Goal: Task Accomplishment & Management: Complete application form

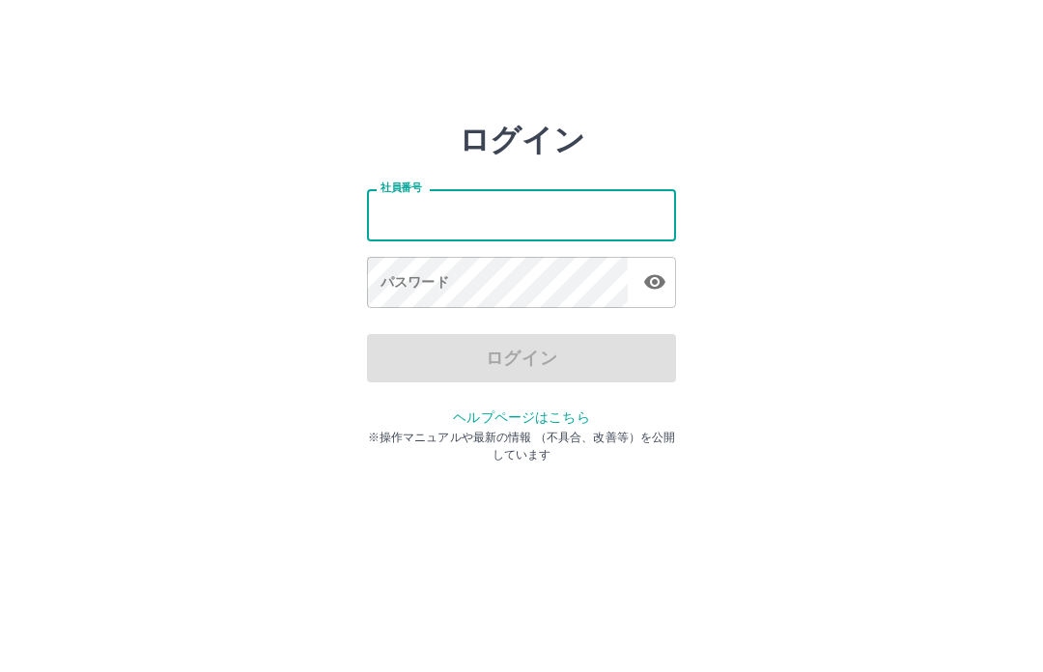
click at [415, 202] on input "社員番号" at bounding box center [521, 214] width 309 height 51
click at [509, 207] on input "社員番号" at bounding box center [521, 214] width 309 height 51
click at [384, 223] on input "社員番号" at bounding box center [521, 214] width 309 height 51
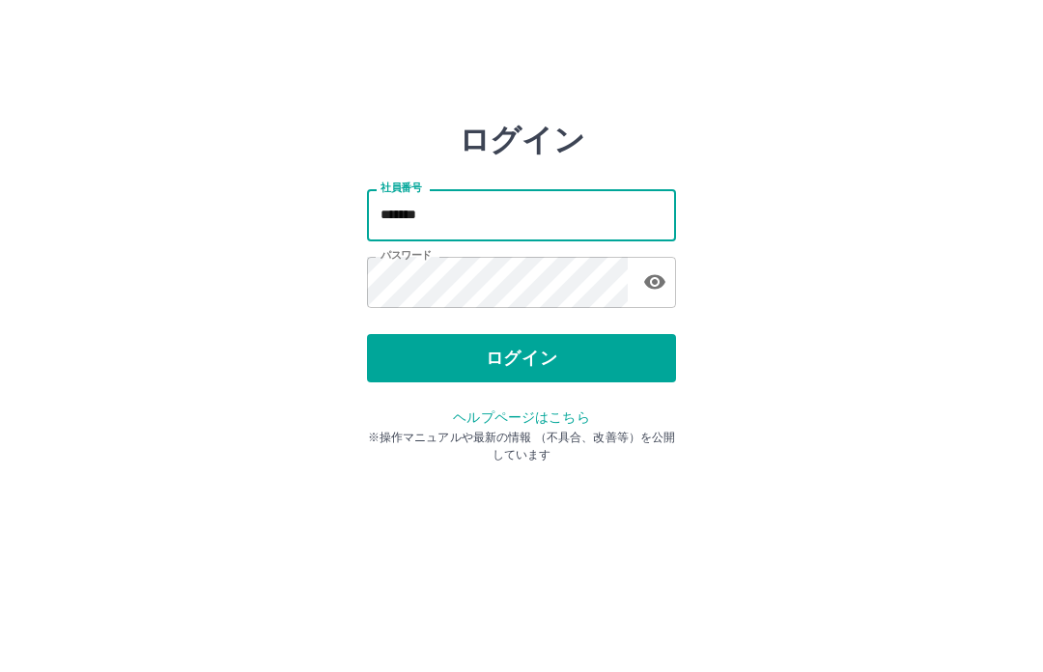
click at [437, 218] on input "*******" at bounding box center [521, 214] width 309 height 51
type input "*"
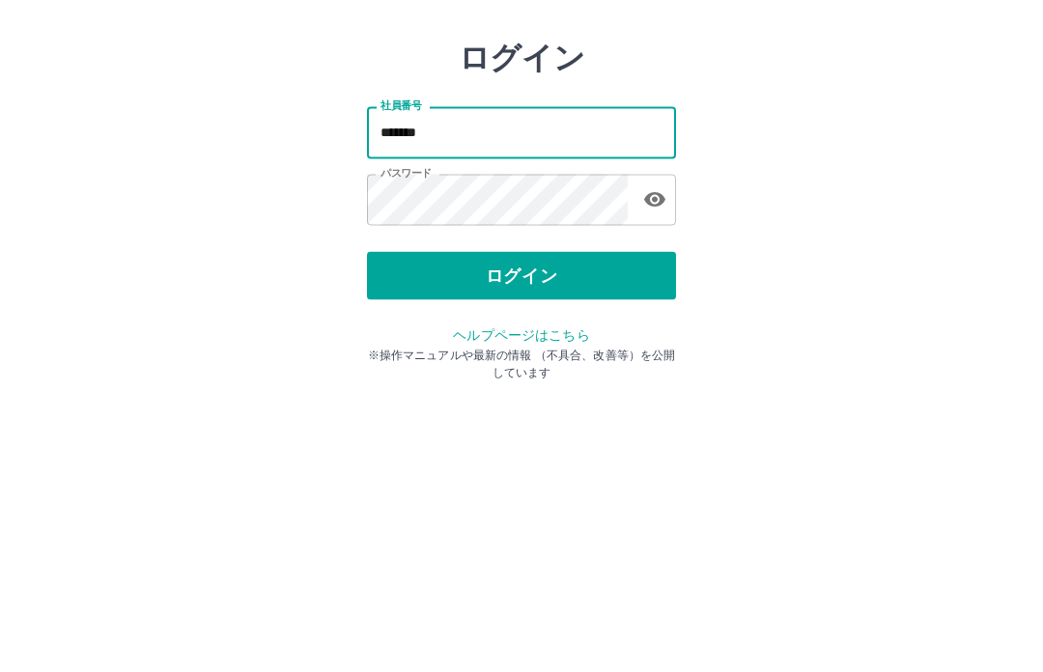
type input "*******"
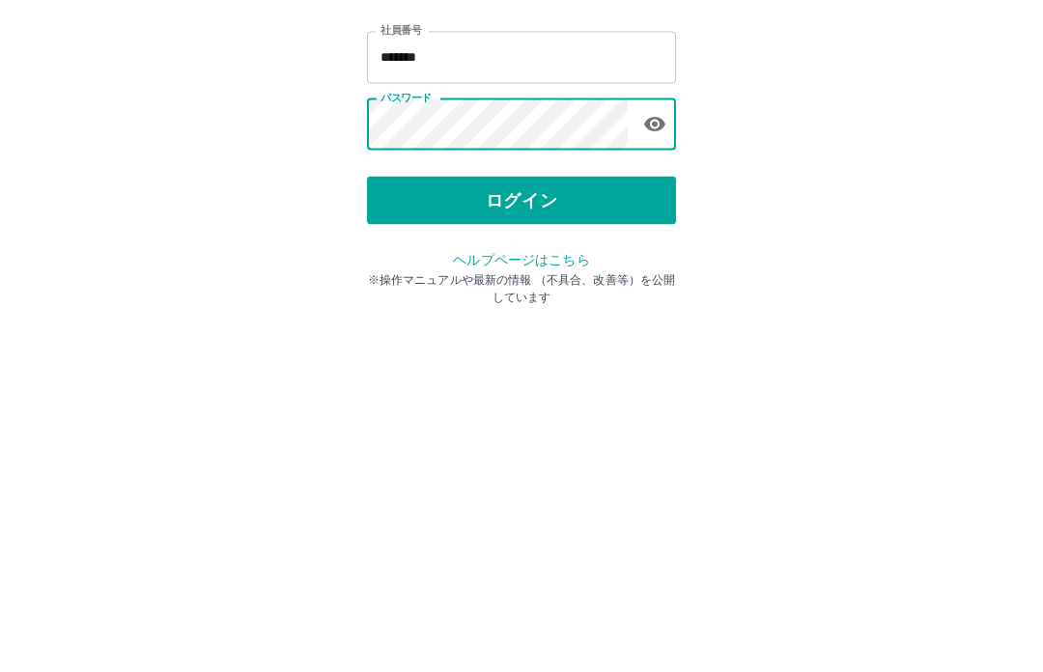
click at [523, 334] on button "ログイン" at bounding box center [521, 358] width 309 height 48
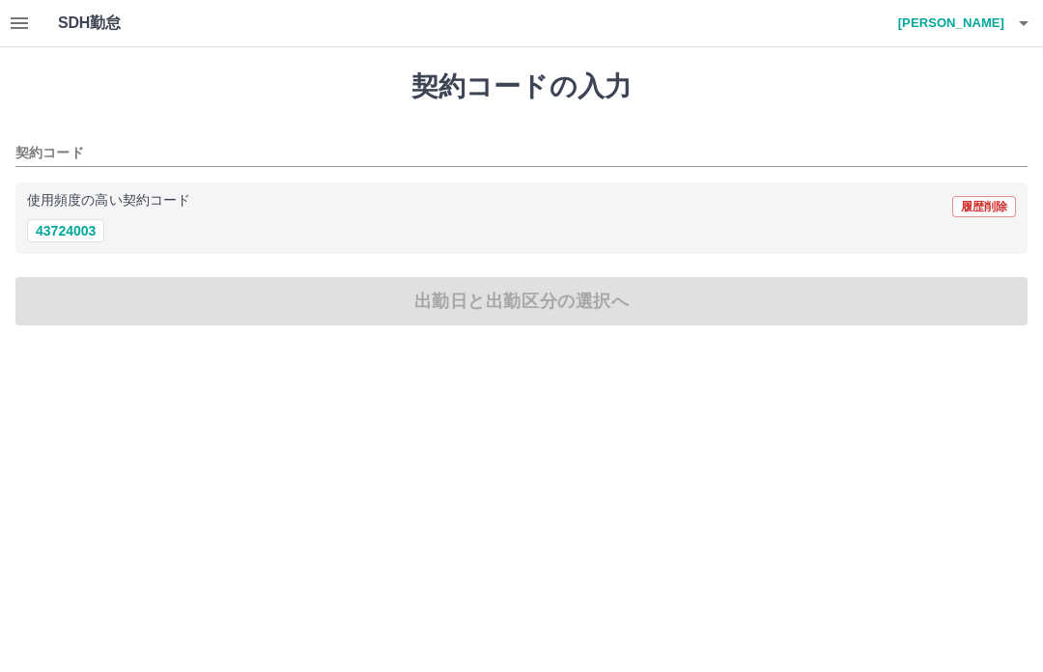
click at [37, 15] on button "button" at bounding box center [19, 23] width 39 height 46
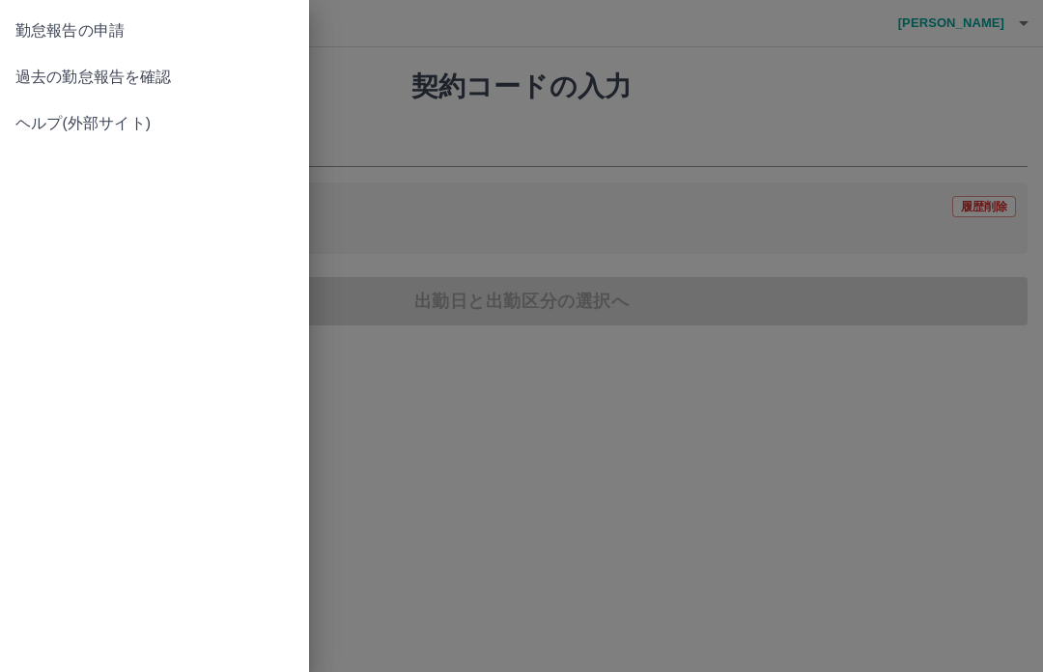
click at [166, 77] on span "過去の勤怠報告を確認" at bounding box center [154, 77] width 278 height 23
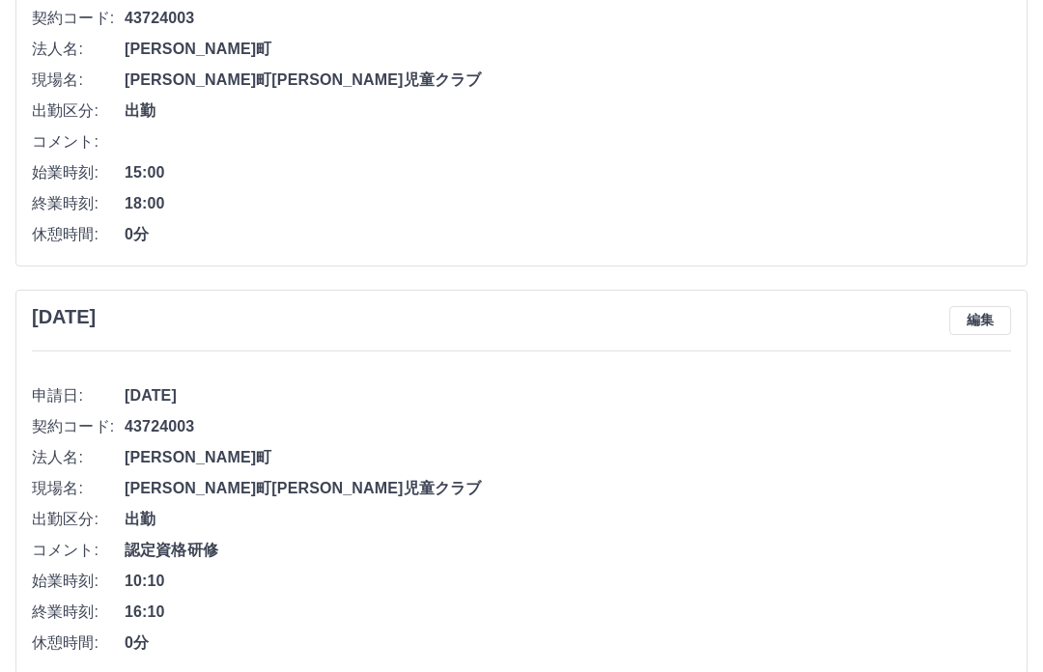
scroll to position [297, 0]
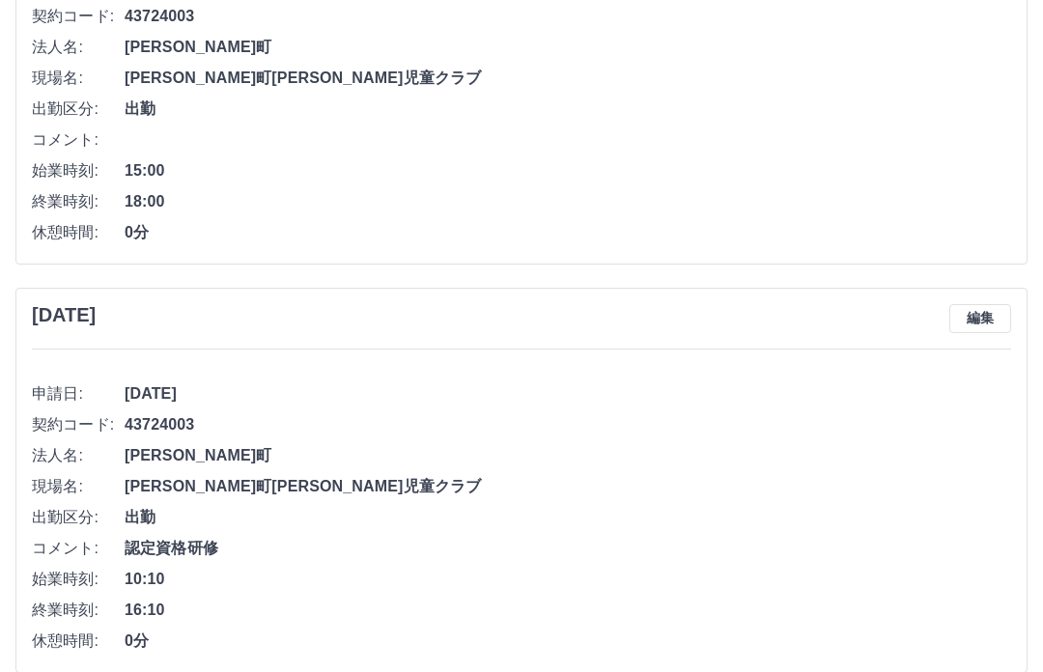
click at [169, 584] on span "10:10" at bounding box center [568, 580] width 887 height 23
click at [159, 580] on span "10:10" at bounding box center [568, 580] width 887 height 23
click at [87, 575] on span "始業時刻:" at bounding box center [78, 580] width 93 height 23
click at [981, 319] on button "編集" at bounding box center [981, 319] width 62 height 29
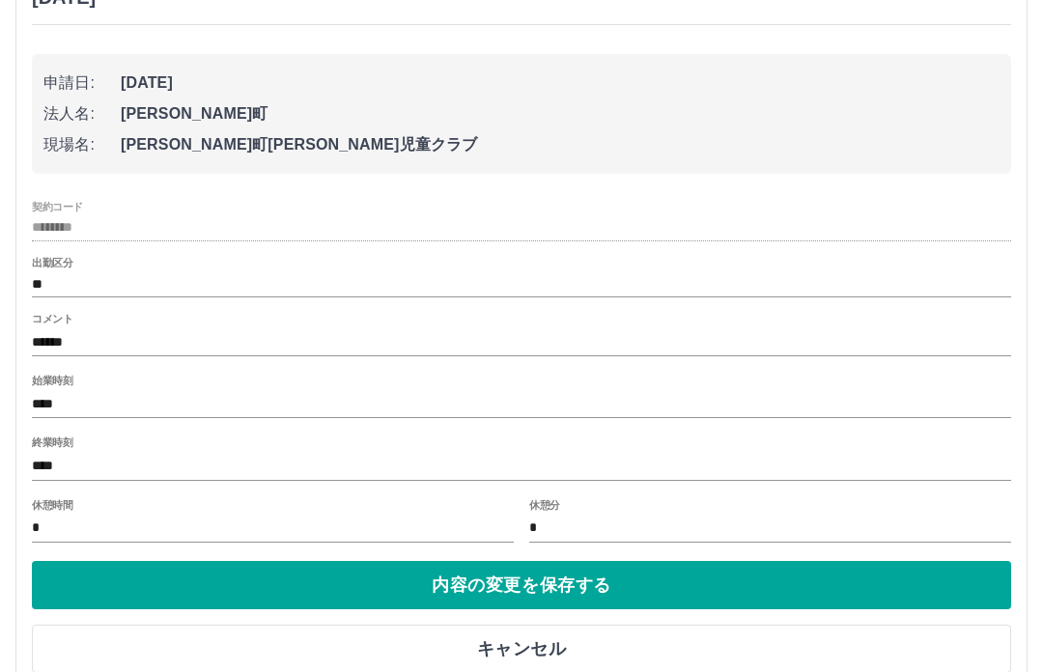
scroll to position [615, 0]
click at [573, 582] on button "内容の変更を保存する" at bounding box center [522, 585] width 980 height 48
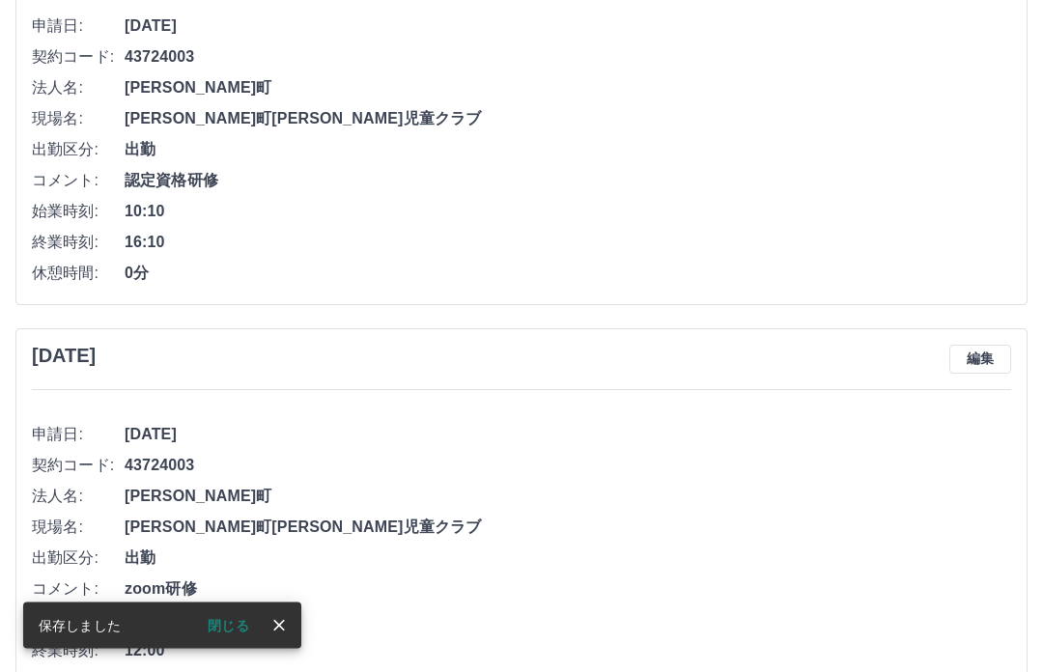
click at [243, 641] on button "閉じる" at bounding box center [228, 626] width 72 height 29
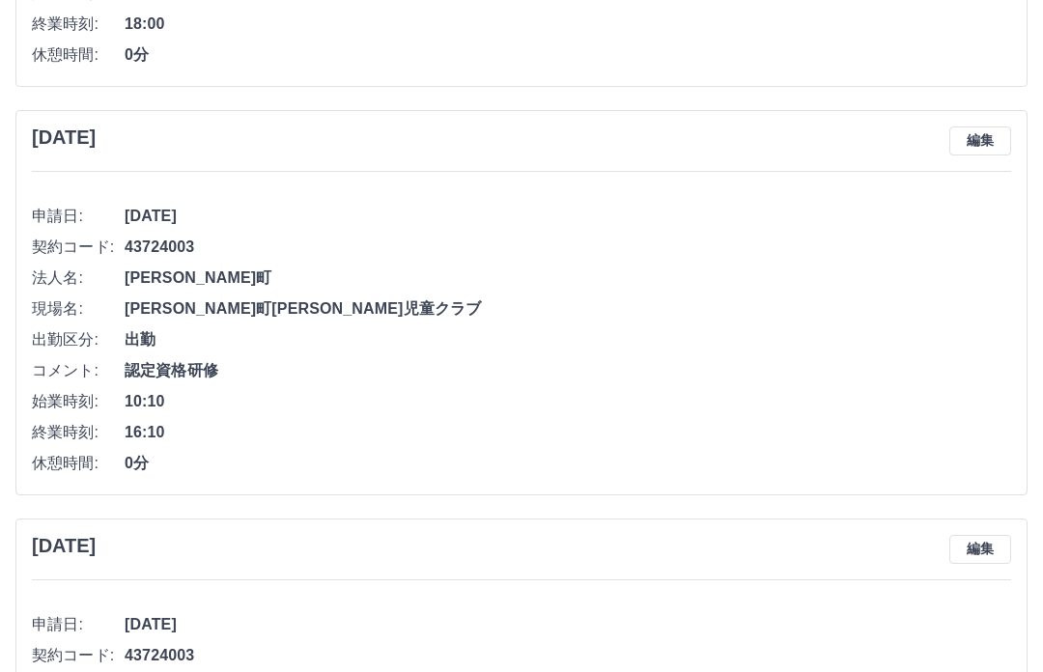
scroll to position [473, 0]
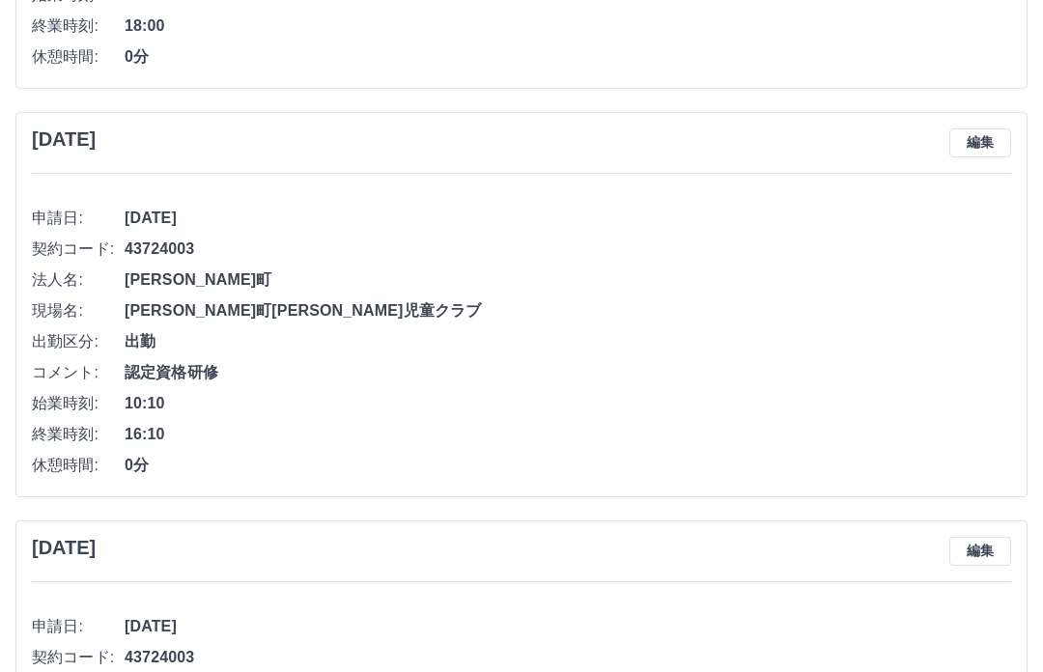
click at [990, 143] on button "編集" at bounding box center [981, 142] width 62 height 29
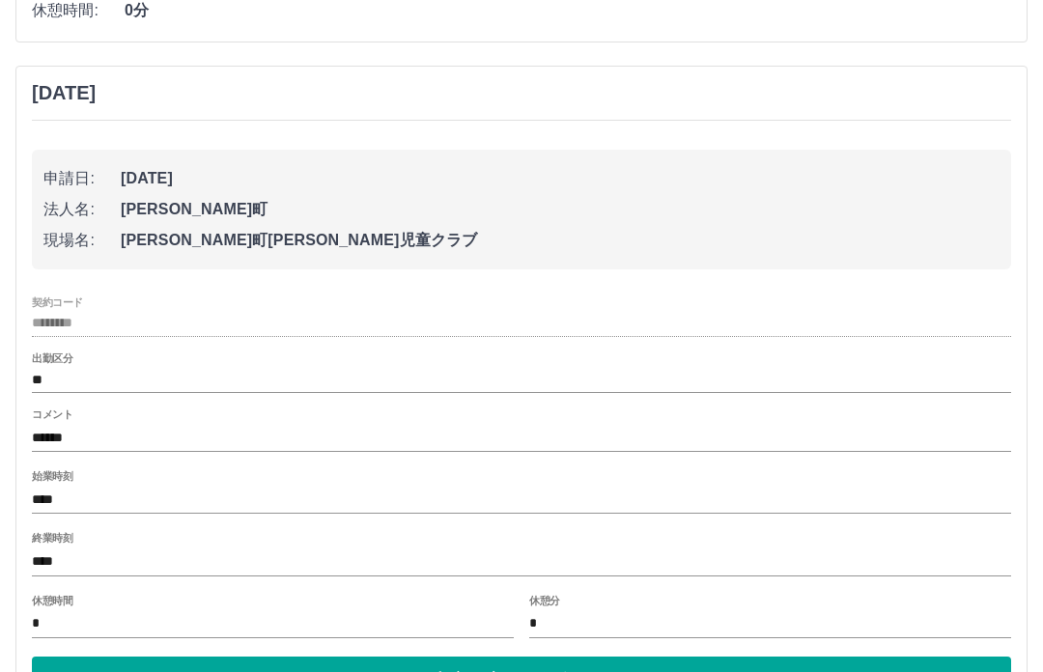
scroll to position [520, 0]
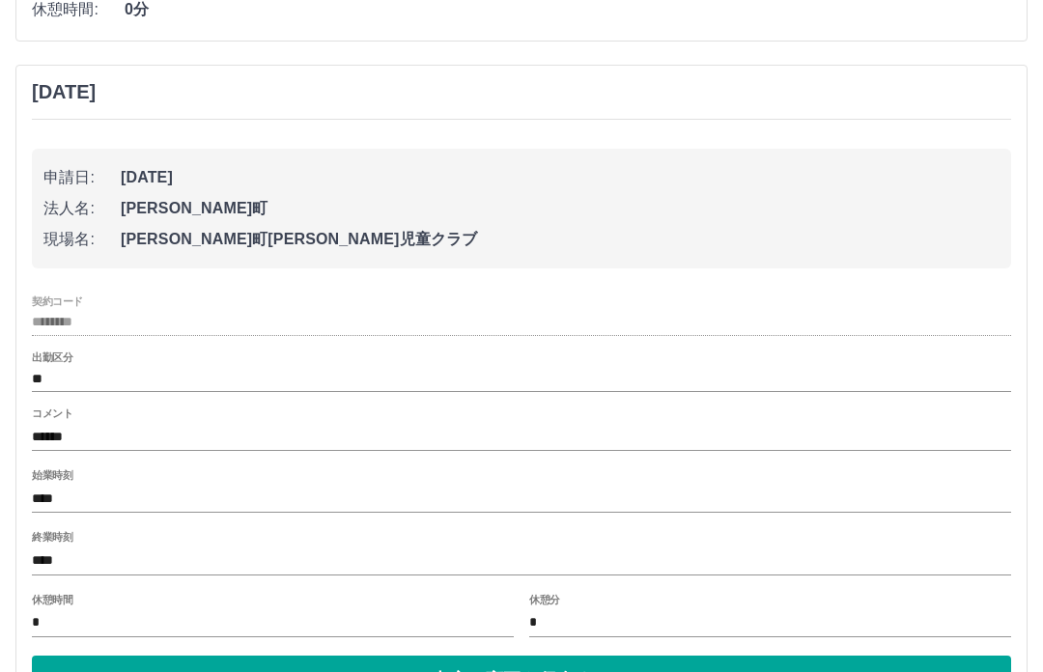
click at [48, 613] on input "*" at bounding box center [273, 625] width 482 height 28
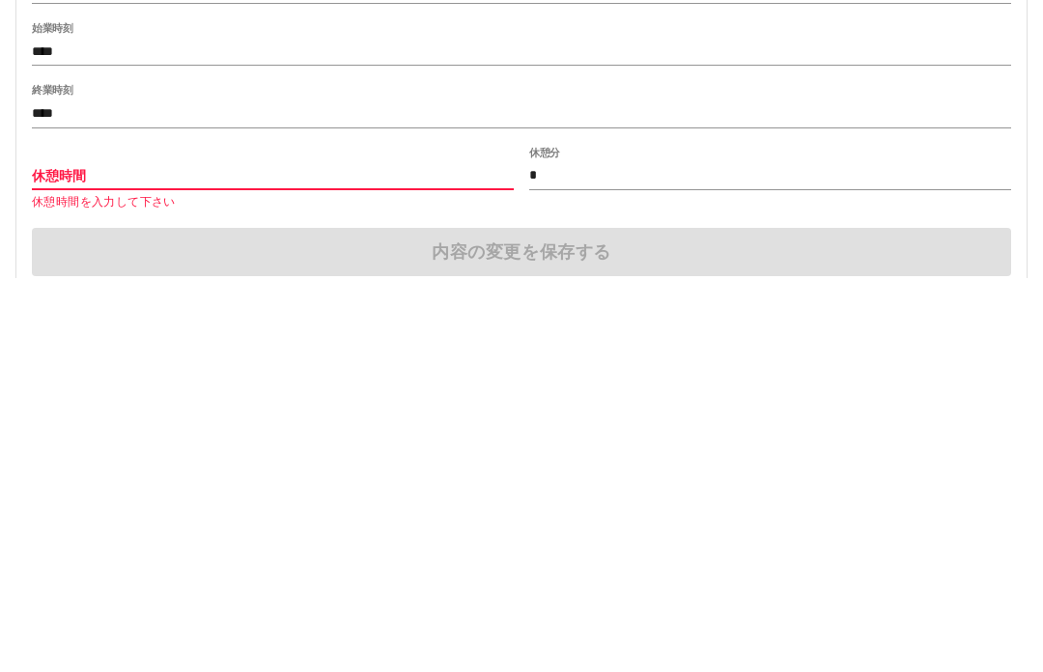
type input "*"
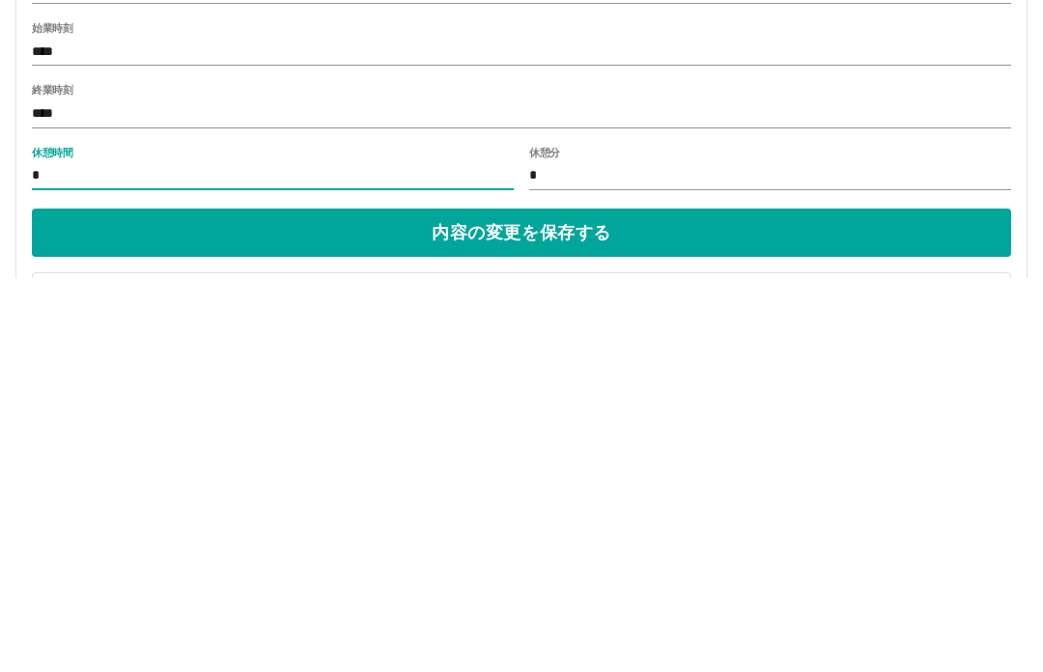
click at [636, 603] on button "内容の変更を保存する" at bounding box center [522, 627] width 980 height 48
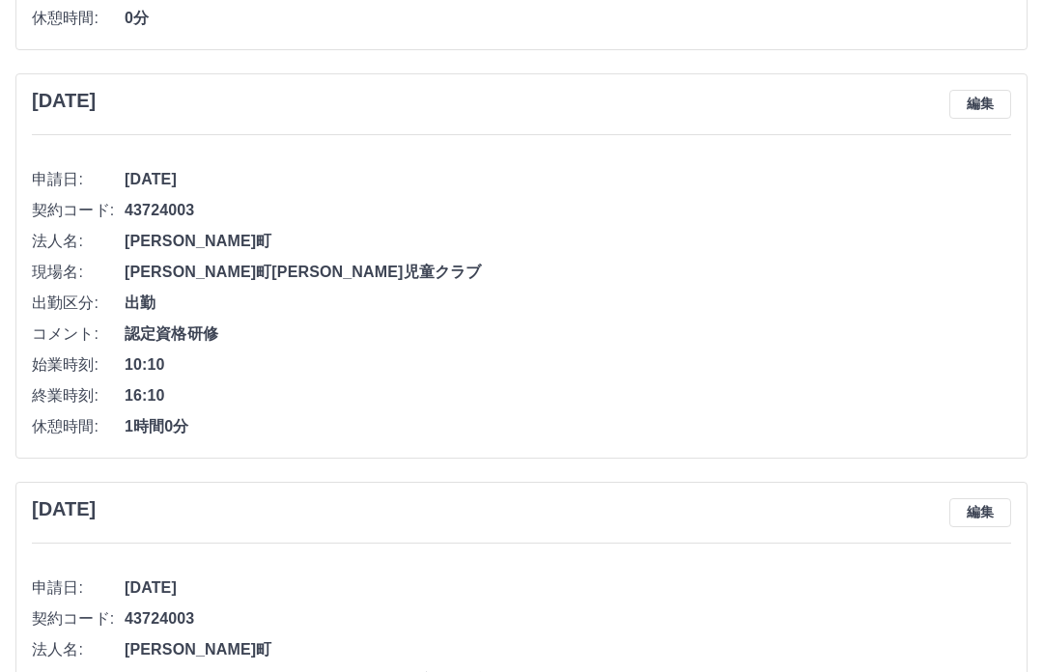
scroll to position [513, 0]
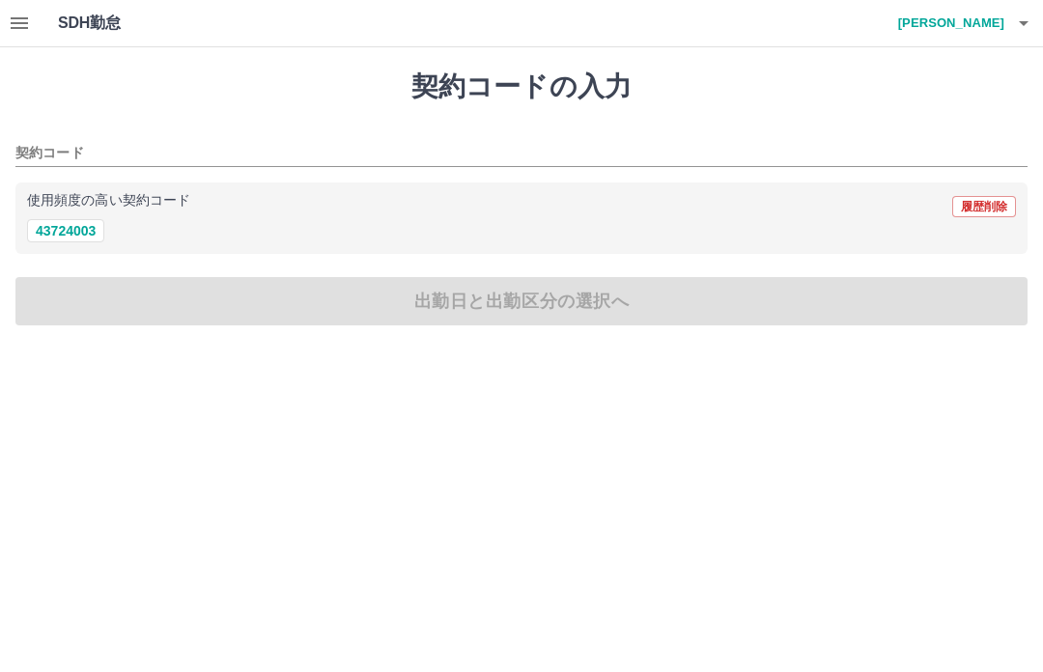
click at [1030, 32] on icon "button" at bounding box center [1023, 23] width 23 height 23
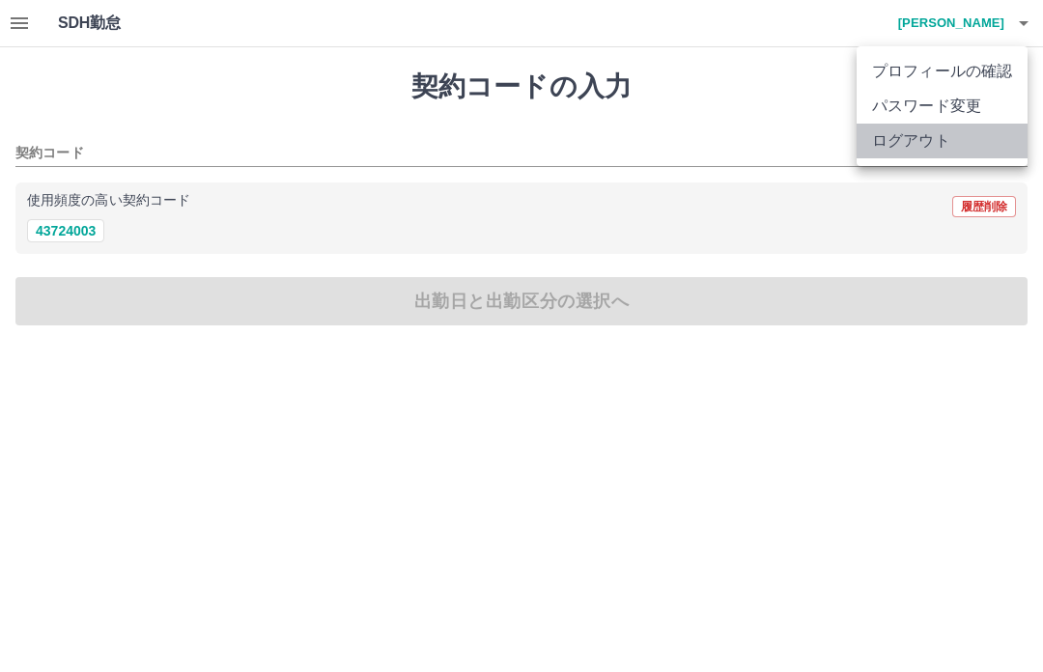
click at [932, 138] on li "ログアウト" at bounding box center [942, 141] width 171 height 35
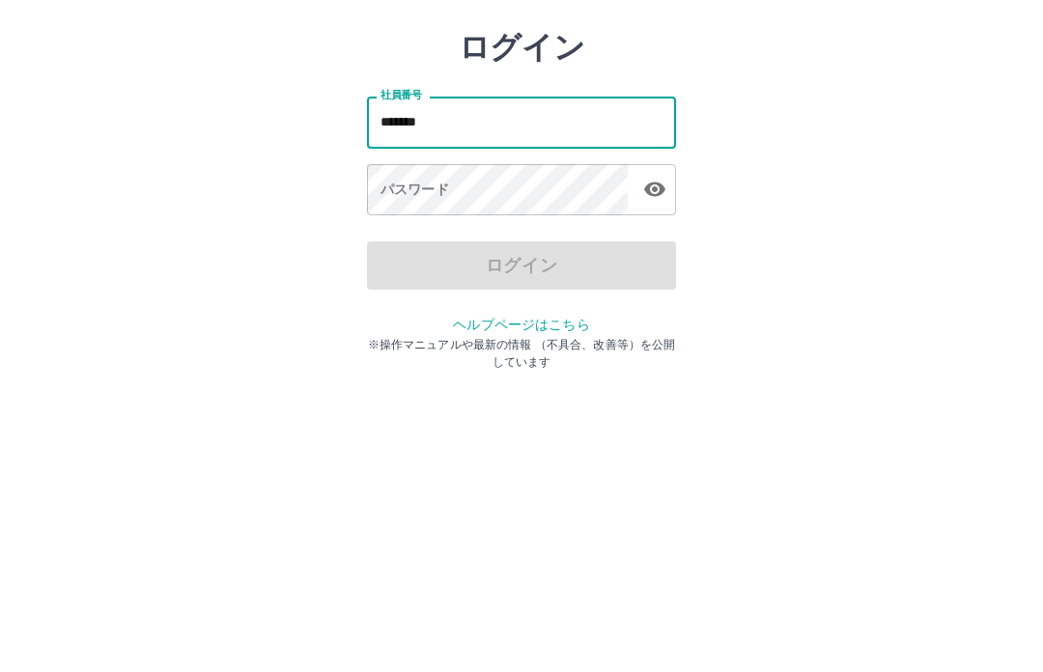
type input "*******"
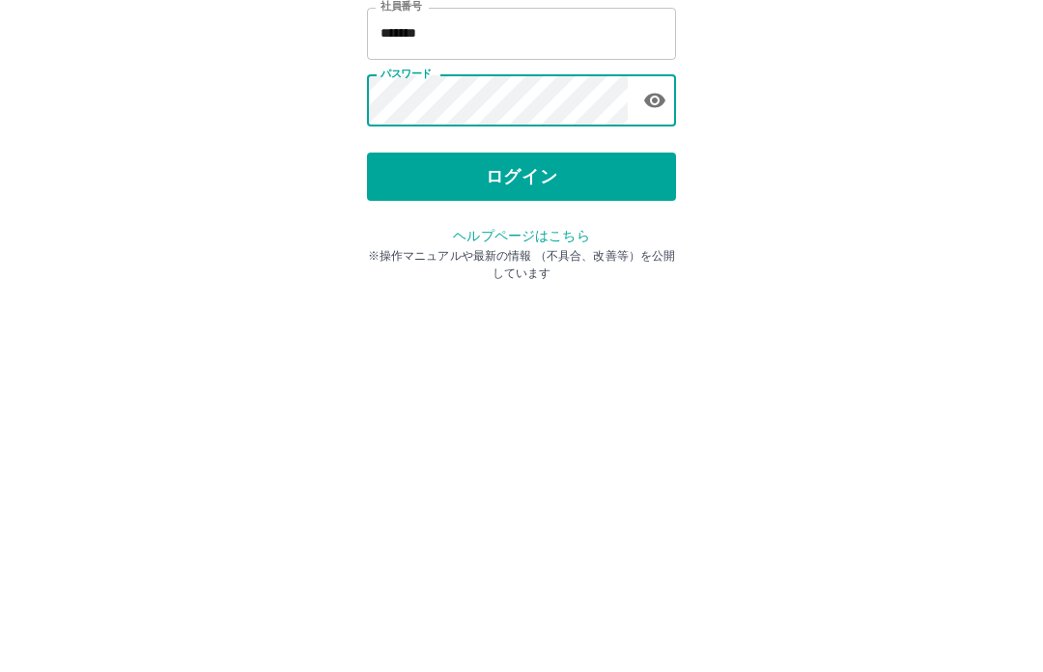
click at [560, 334] on button "ログイン" at bounding box center [521, 358] width 309 height 48
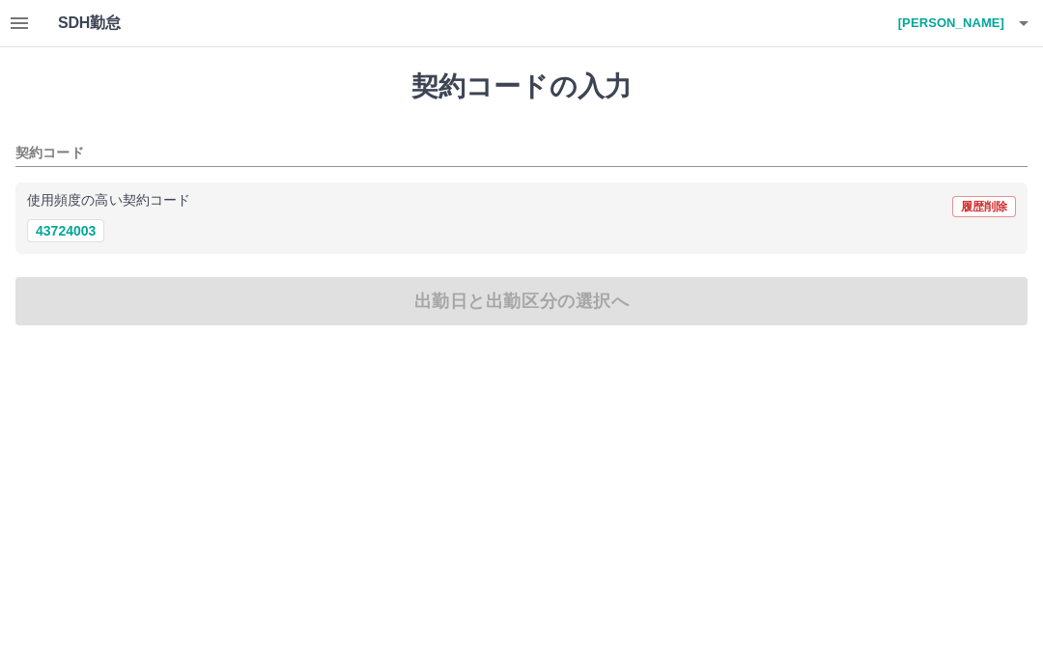
click at [64, 228] on button "43724003" at bounding box center [65, 230] width 77 height 23
type input "********"
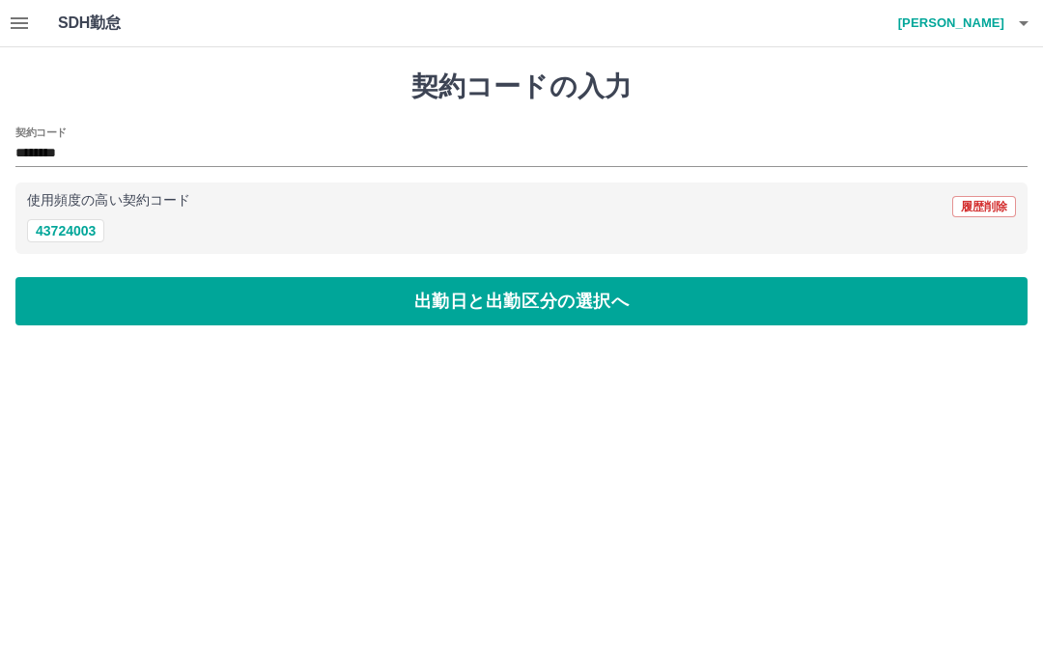
click at [524, 315] on button "出勤日と出勤区分の選択へ" at bounding box center [521, 301] width 1012 height 48
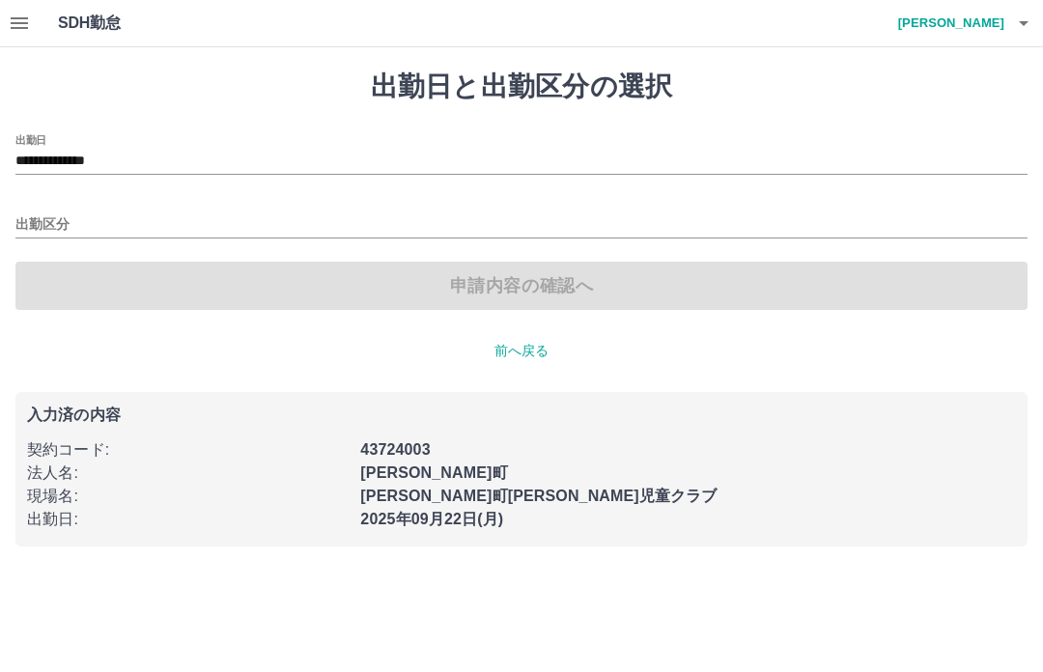
click at [53, 228] on input "出勤区分" at bounding box center [521, 226] width 1012 height 24
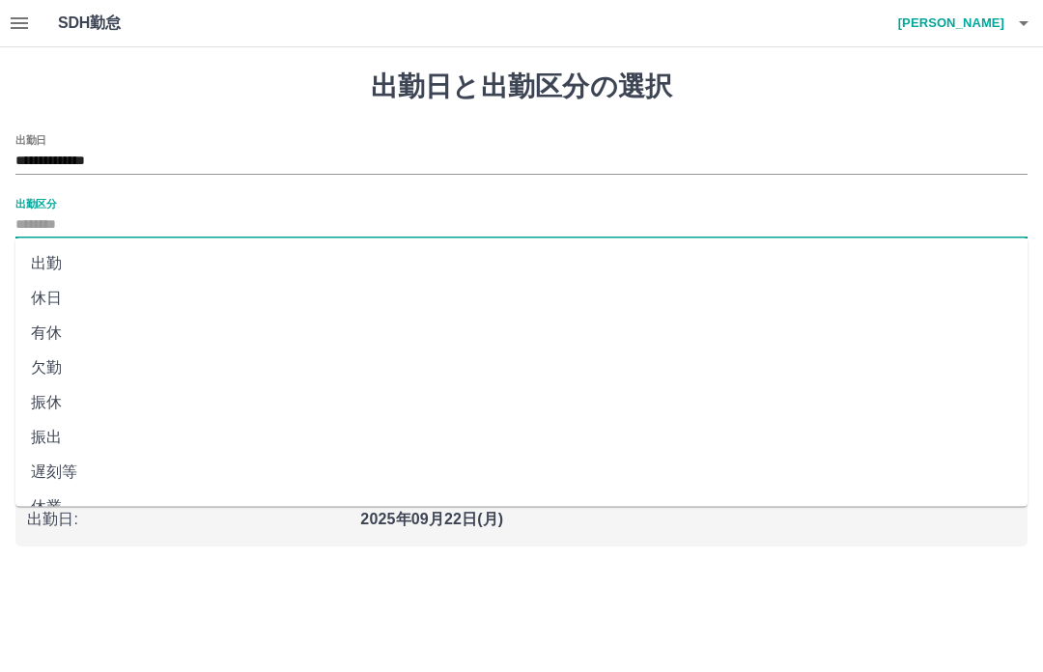
click at [44, 275] on li "出勤" at bounding box center [521, 263] width 1012 height 35
type input "**"
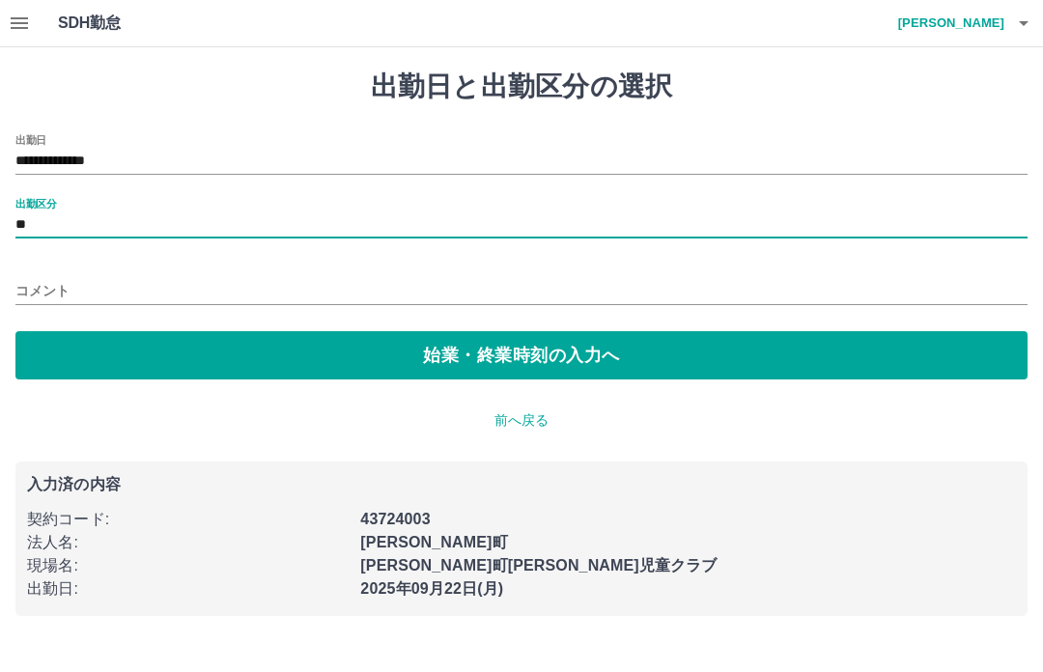
click at [465, 356] on button "始業・終業時刻の入力へ" at bounding box center [521, 355] width 1012 height 48
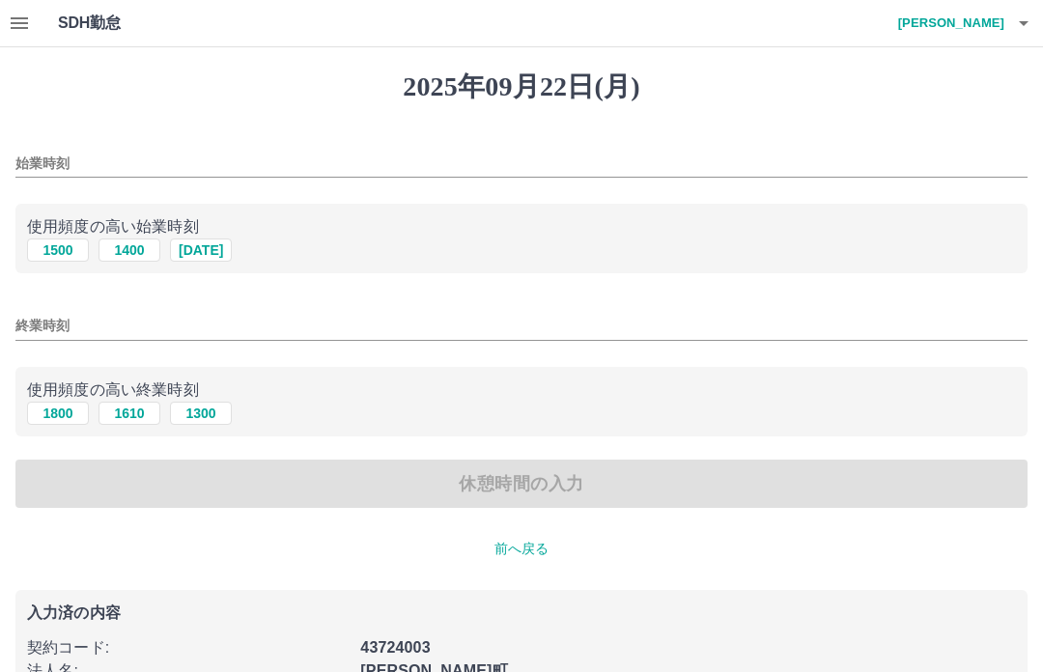
click at [46, 167] on input "始業時刻" at bounding box center [521, 164] width 1012 height 28
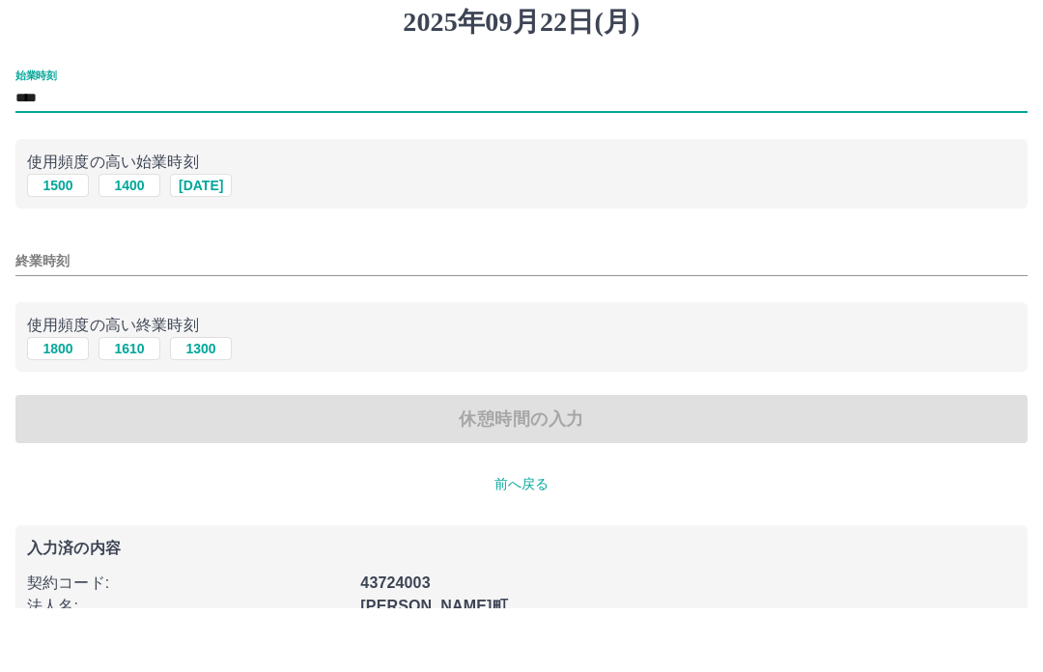
type input "****"
click at [27, 312] on input "終業時刻" at bounding box center [521, 326] width 1012 height 28
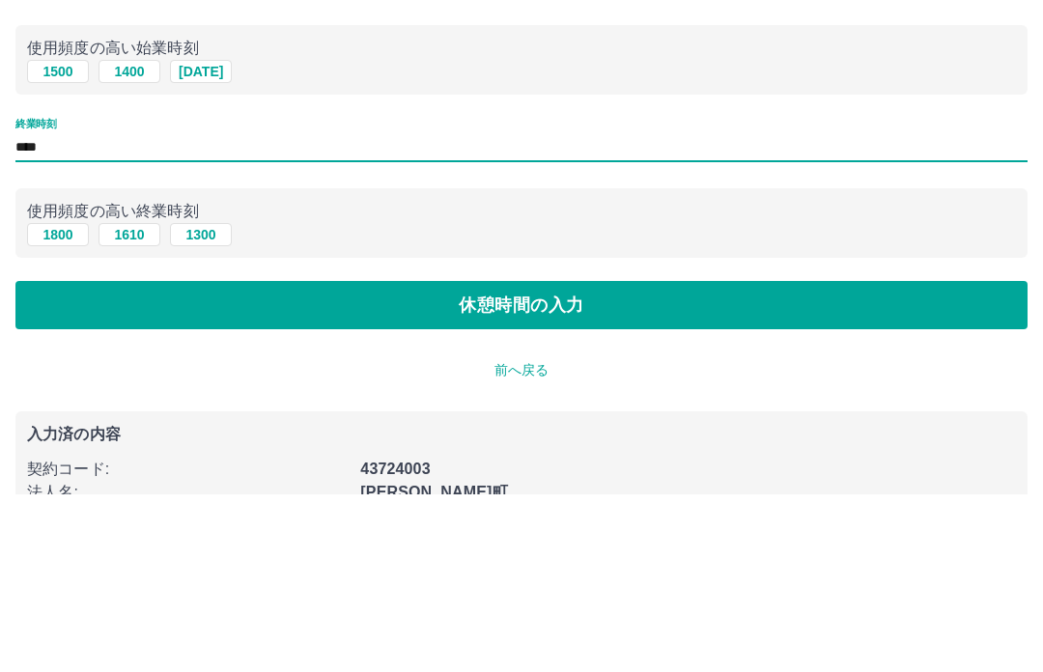
type input "****"
click at [576, 460] on button "休憩時間の入力" at bounding box center [521, 484] width 1012 height 48
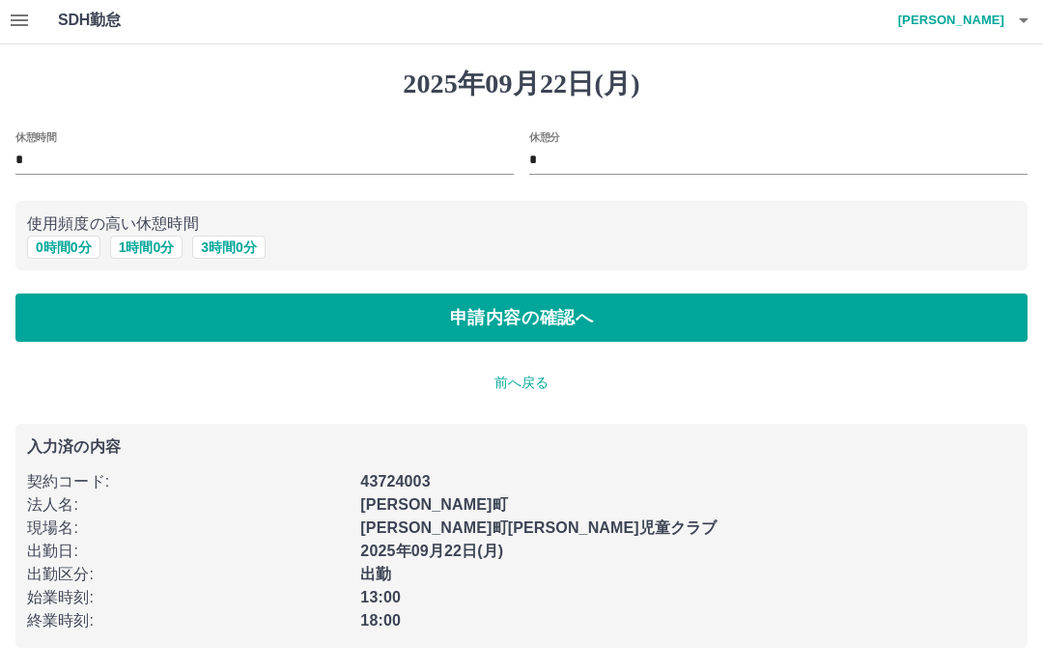
scroll to position [3, 0]
click at [434, 320] on button "申請内容の確認へ" at bounding box center [521, 319] width 1012 height 48
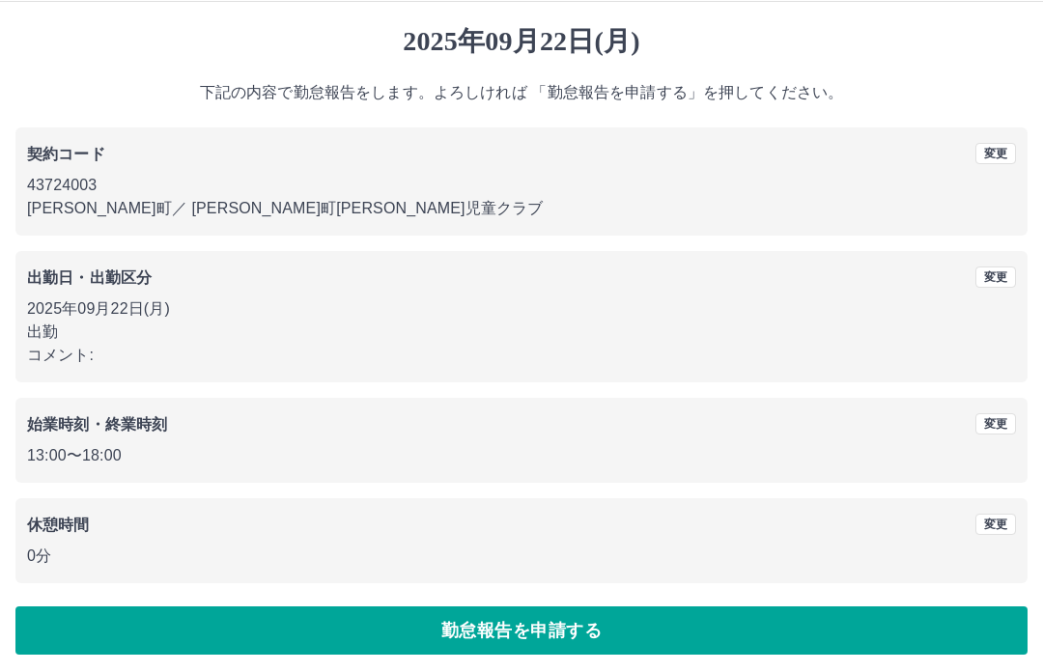
scroll to position [50, 0]
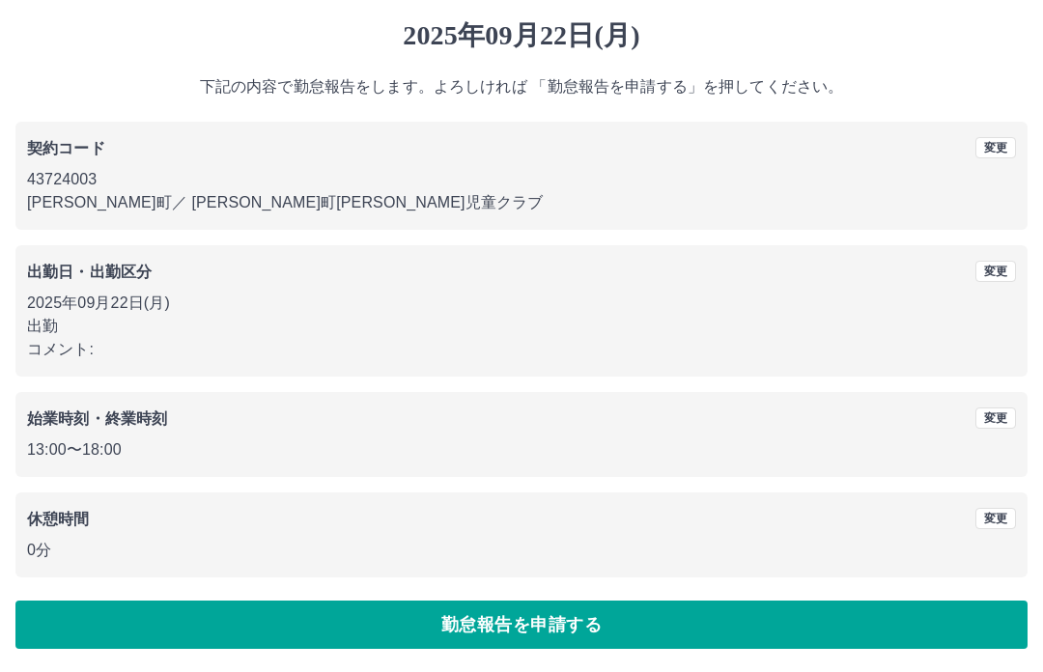
click at [687, 617] on button "勤怠報告を申請する" at bounding box center [521, 626] width 1012 height 48
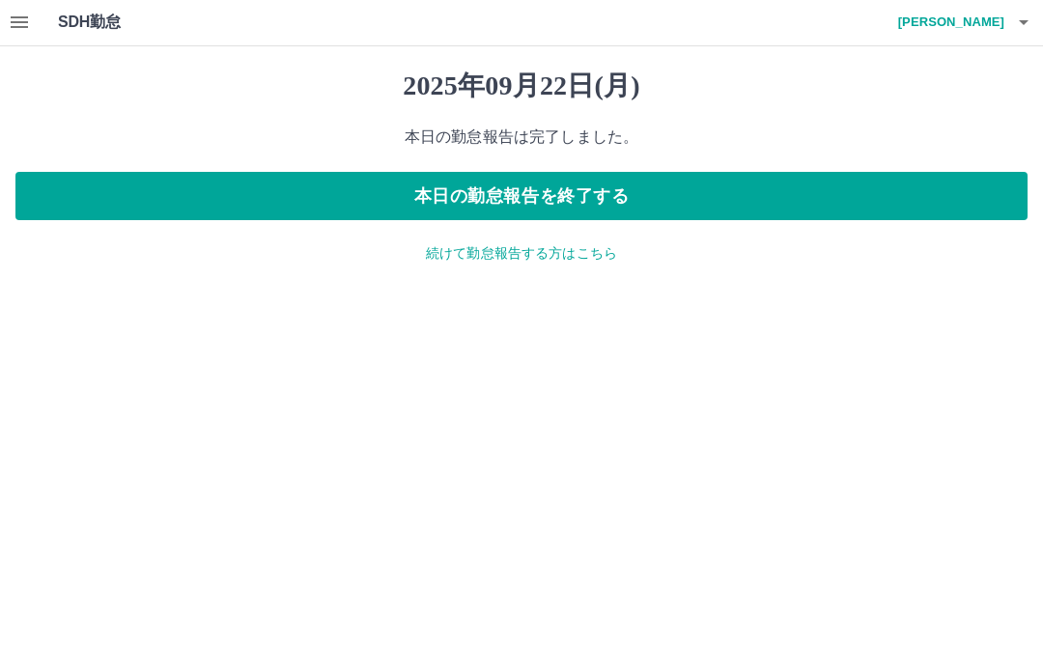
click at [795, 194] on button "本日の勤怠報告を終了する" at bounding box center [521, 197] width 1012 height 48
